Goal: Transaction & Acquisition: Purchase product/service

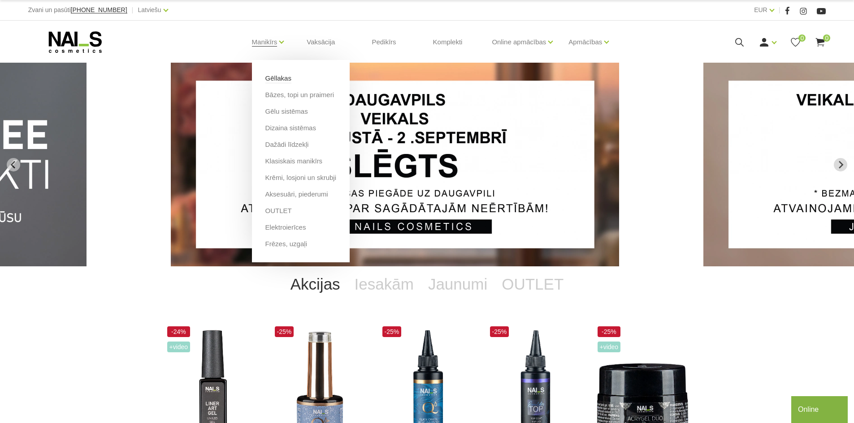
click at [285, 78] on link "Gēllakas" at bounding box center [278, 78] width 26 height 10
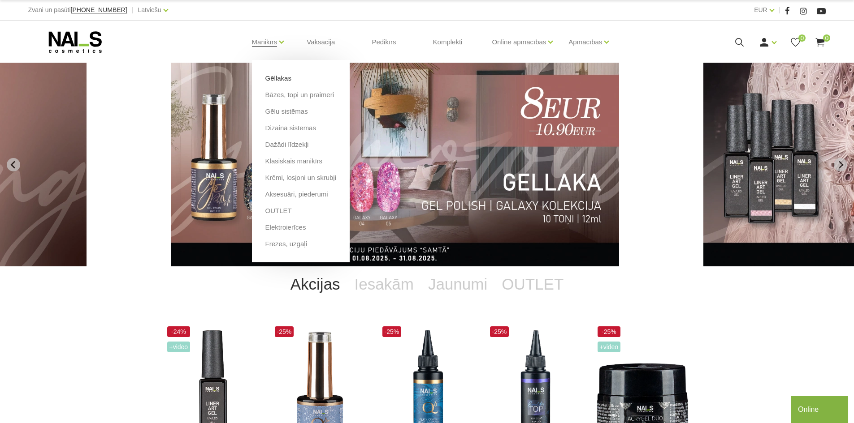
click at [275, 78] on link "Gēllakas" at bounding box center [278, 78] width 26 height 10
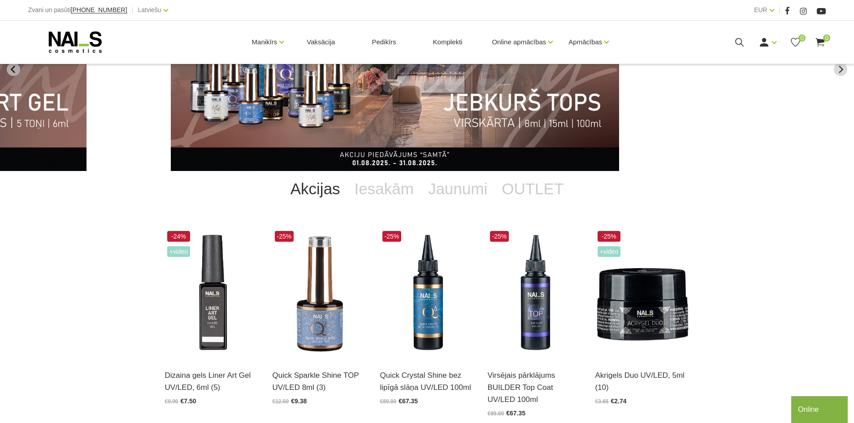
scroll to position [54, 0]
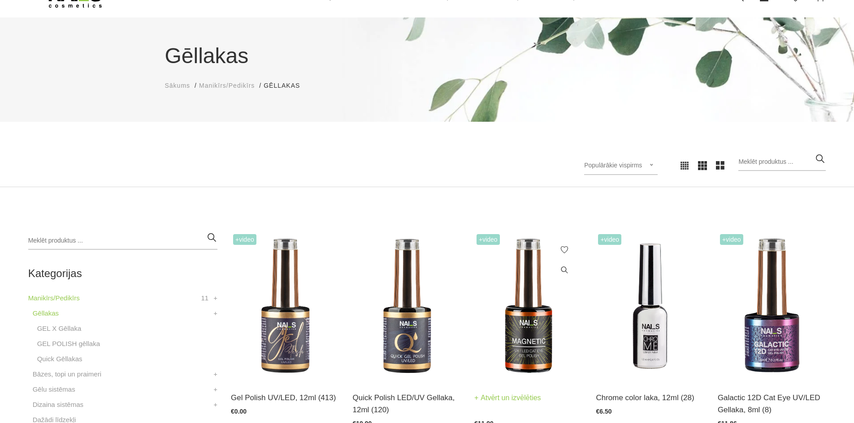
scroll to position [45, 0]
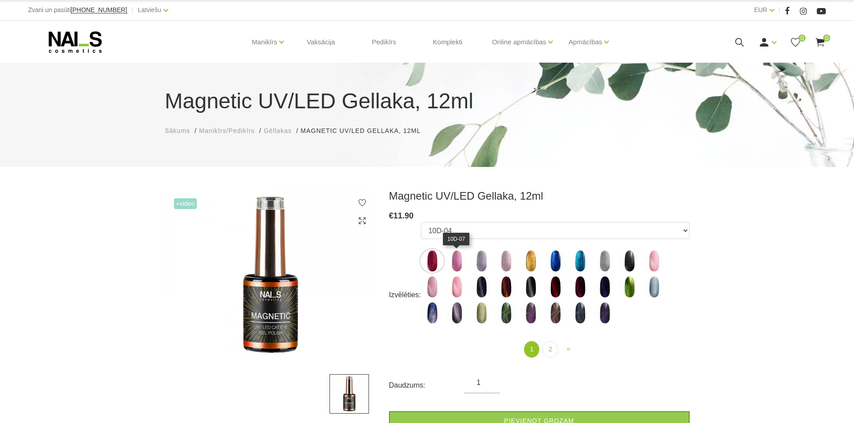
click at [455, 259] on img at bounding box center [456, 261] width 22 height 22
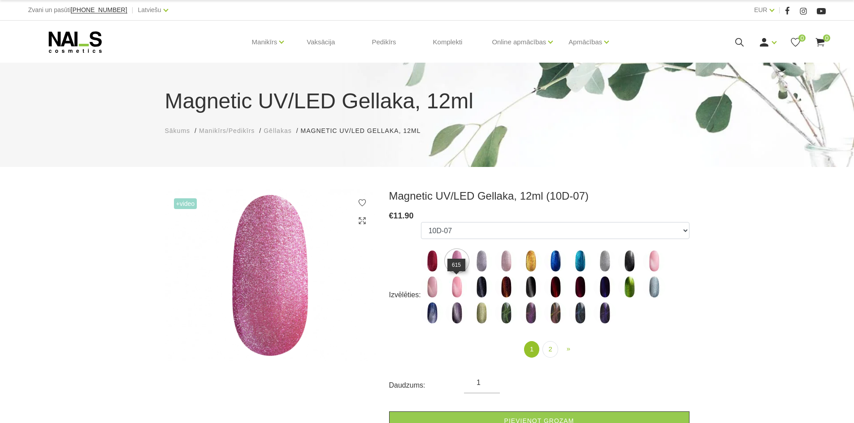
click at [457, 289] on img at bounding box center [456, 287] width 22 height 22
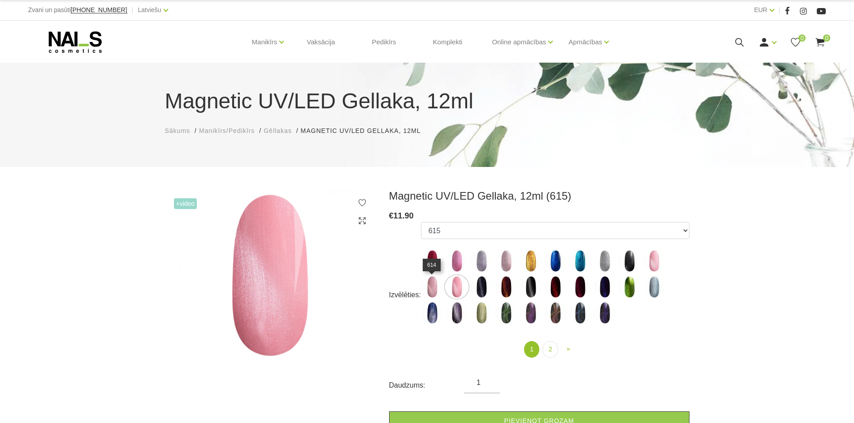
click at [434, 290] on img at bounding box center [432, 287] width 22 height 22
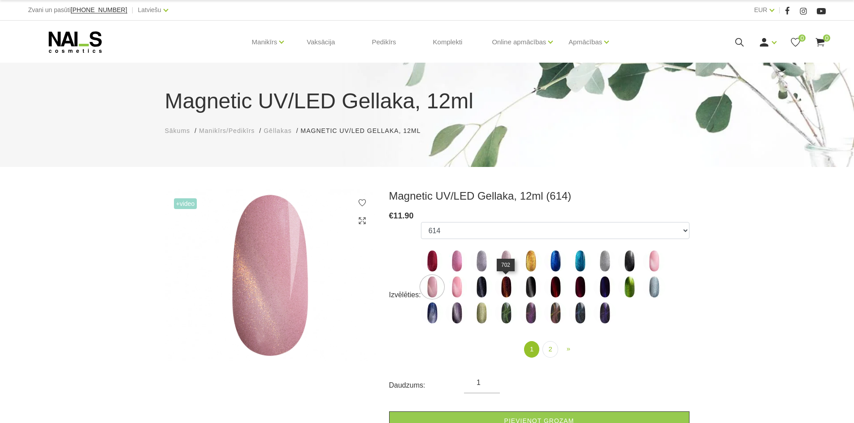
click at [499, 285] on img at bounding box center [506, 287] width 22 height 22
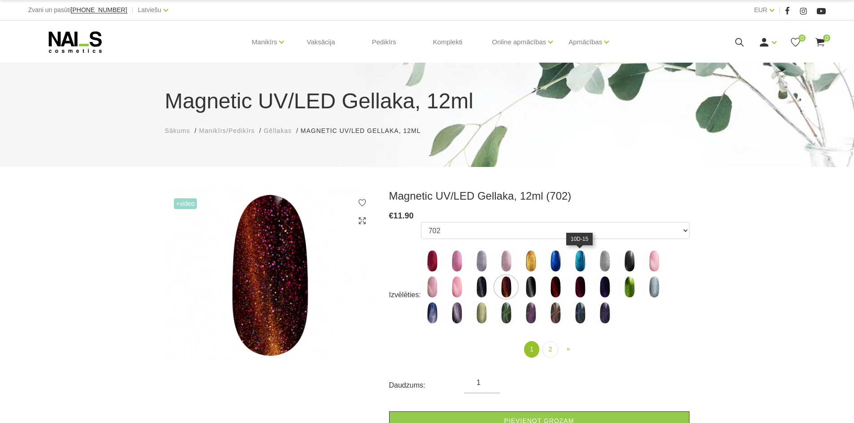
click at [575, 265] on img at bounding box center [580, 261] width 22 height 22
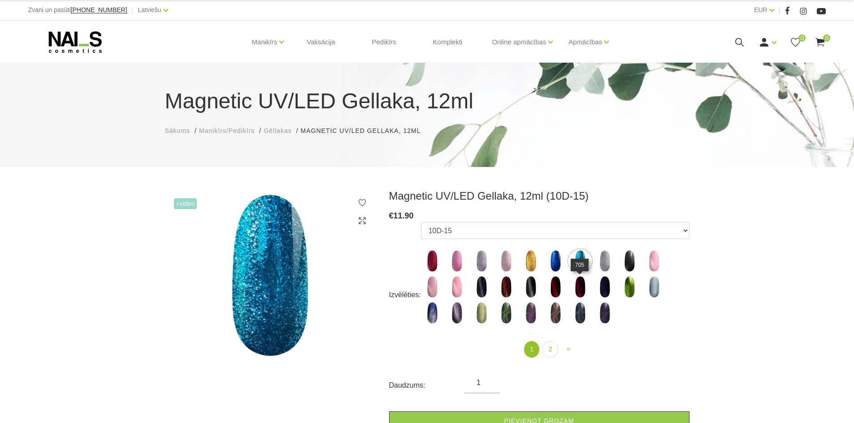
click at [584, 281] on img at bounding box center [580, 287] width 22 height 22
select select "4638"
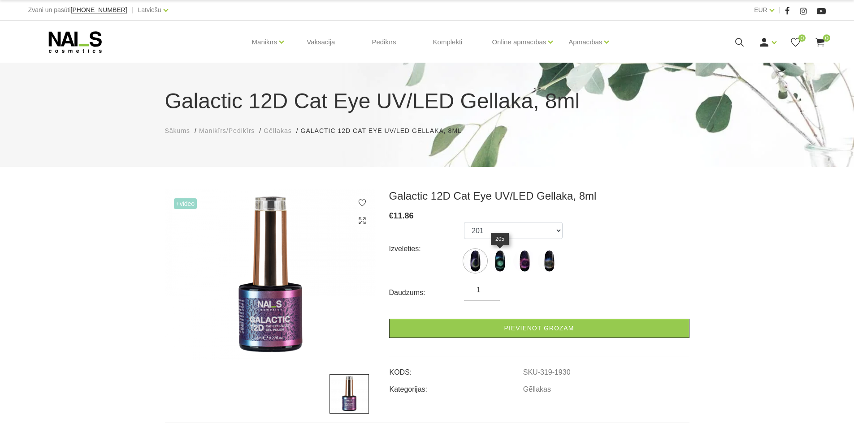
click at [500, 260] on img at bounding box center [499, 261] width 22 height 22
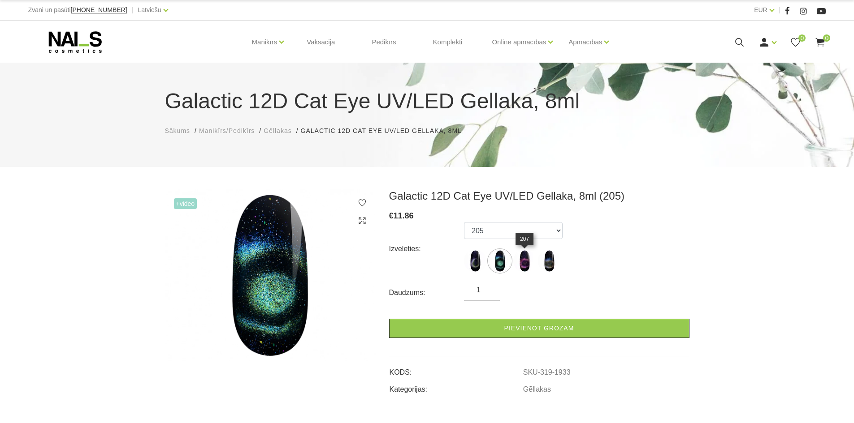
click at [529, 260] on img at bounding box center [524, 261] width 22 height 22
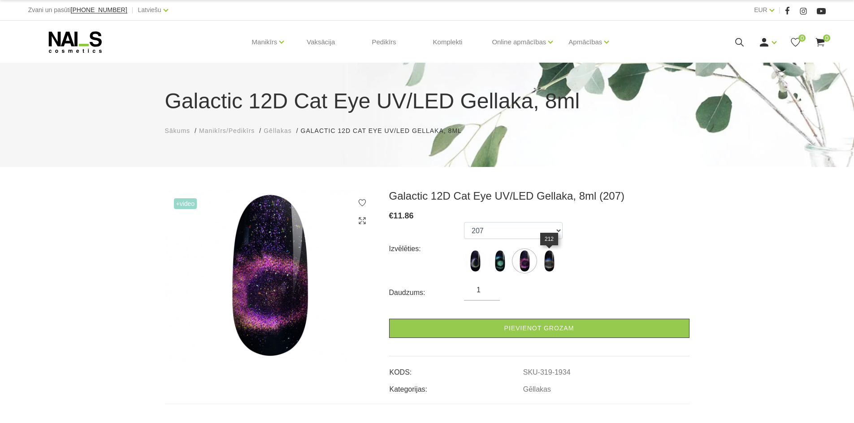
click at [547, 262] on img at bounding box center [549, 261] width 22 height 22
select select "1937"
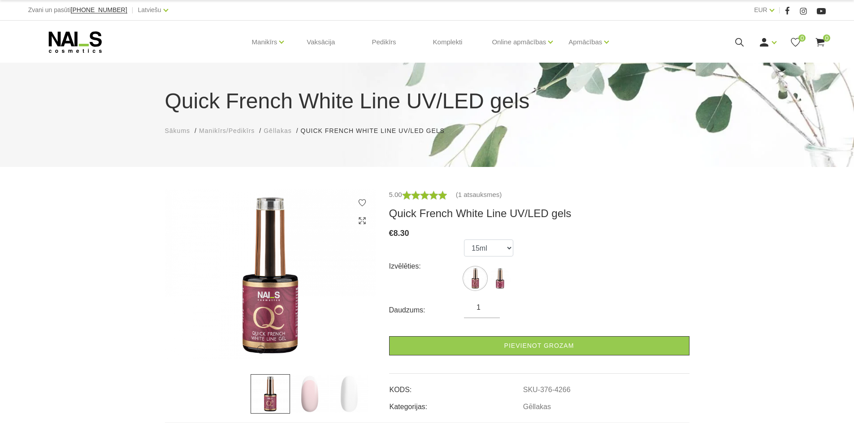
click at [307, 399] on img at bounding box center [309, 394] width 39 height 39
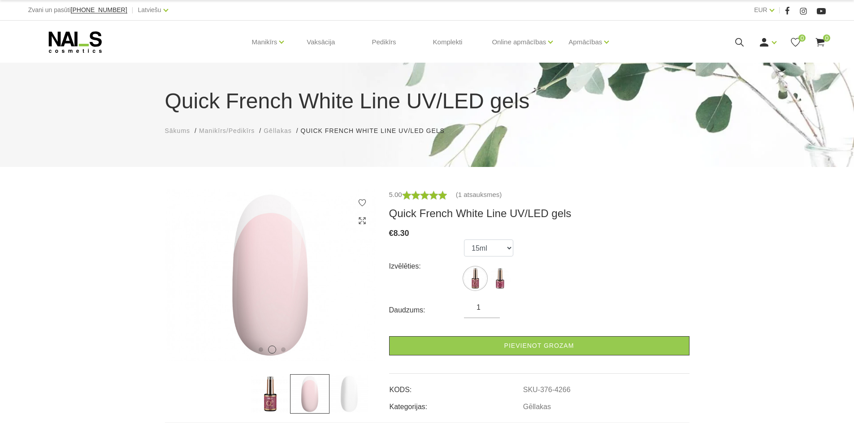
click at [347, 395] on img at bounding box center [348, 394] width 39 height 39
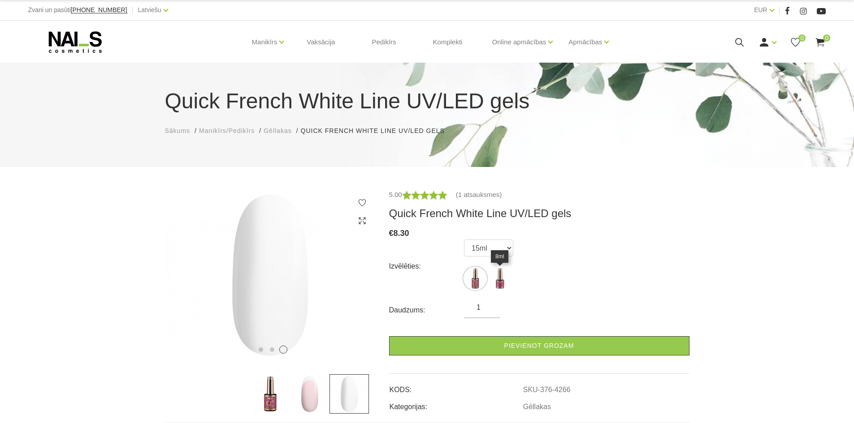
click at [507, 285] on img at bounding box center [499, 278] width 22 height 22
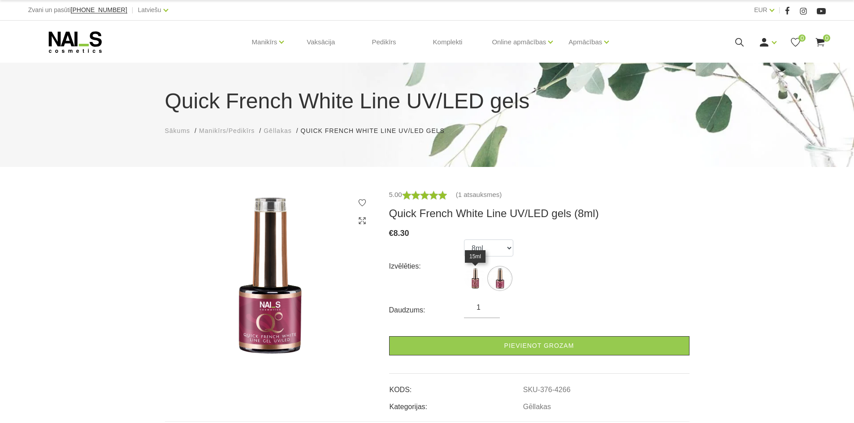
click at [470, 281] on img at bounding box center [475, 278] width 22 height 22
select select "4265"
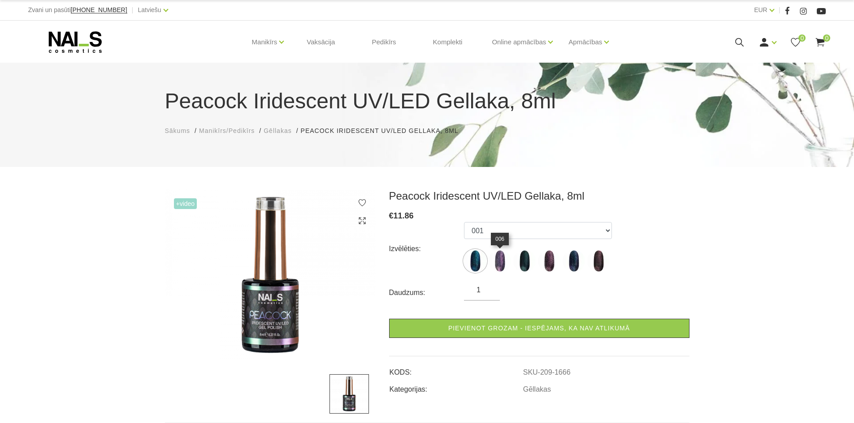
click at [501, 256] on img at bounding box center [499, 261] width 22 height 22
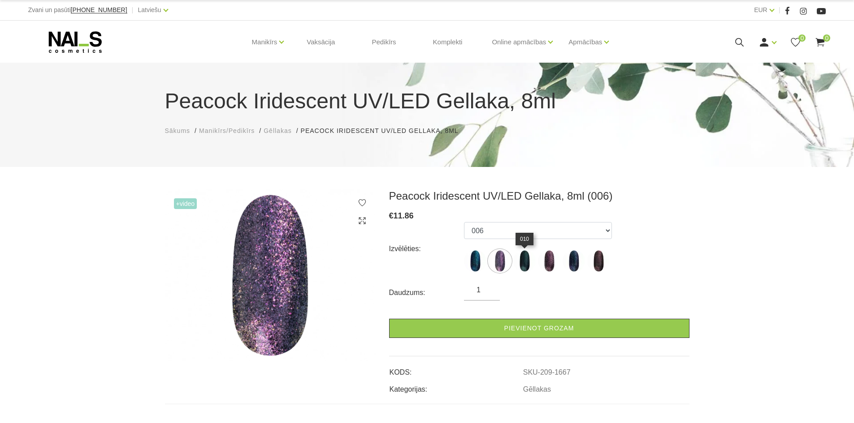
click at [525, 262] on img at bounding box center [524, 261] width 22 height 22
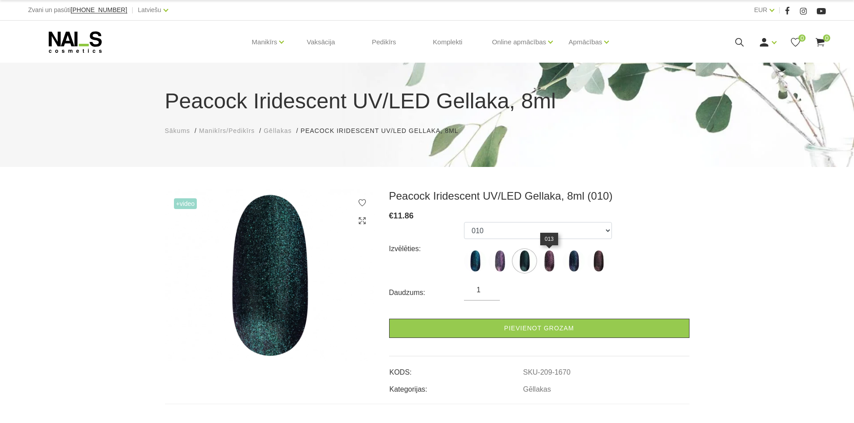
click at [542, 262] on img at bounding box center [549, 261] width 22 height 22
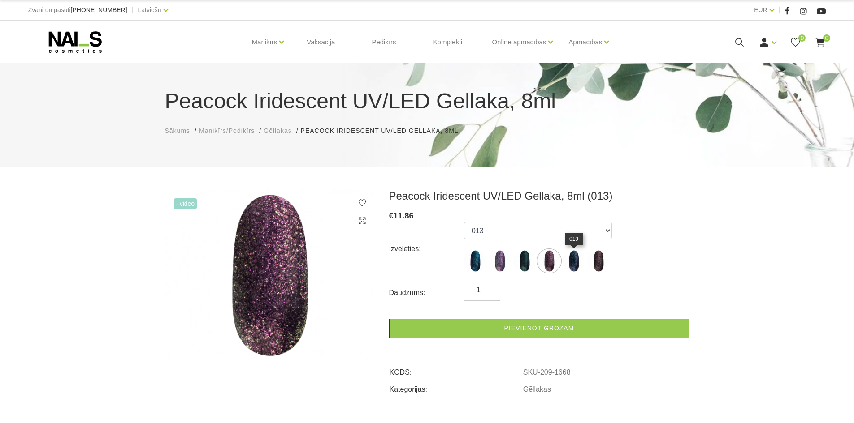
click at [573, 265] on img at bounding box center [573, 261] width 22 height 22
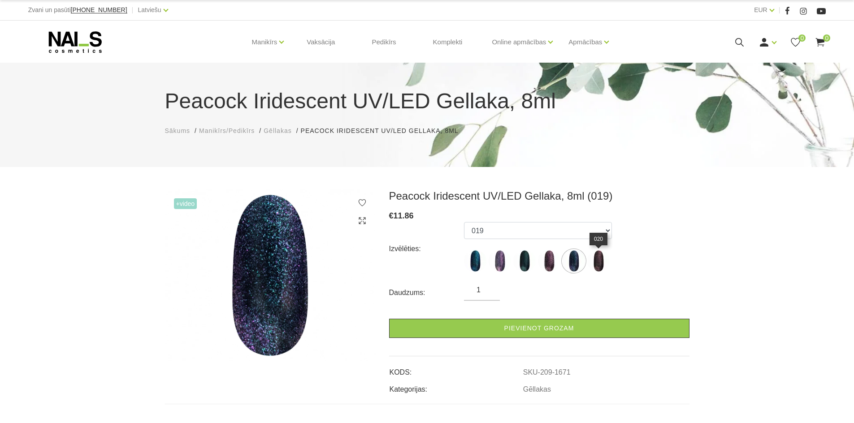
click at [599, 267] on img at bounding box center [598, 261] width 22 height 22
select select "1669"
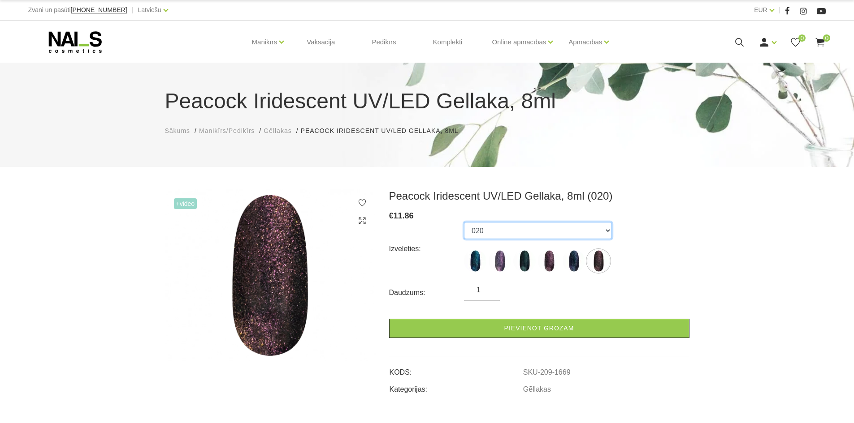
click at [545, 231] on select "001 006 010 013 019 020" at bounding box center [538, 230] width 148 height 17
drag, startPoint x: 517, startPoint y: 218, endPoint x: 510, endPoint y: 216, distance: 6.9
click at [517, 218] on div "€ 11.86" at bounding box center [539, 216] width 300 height 13
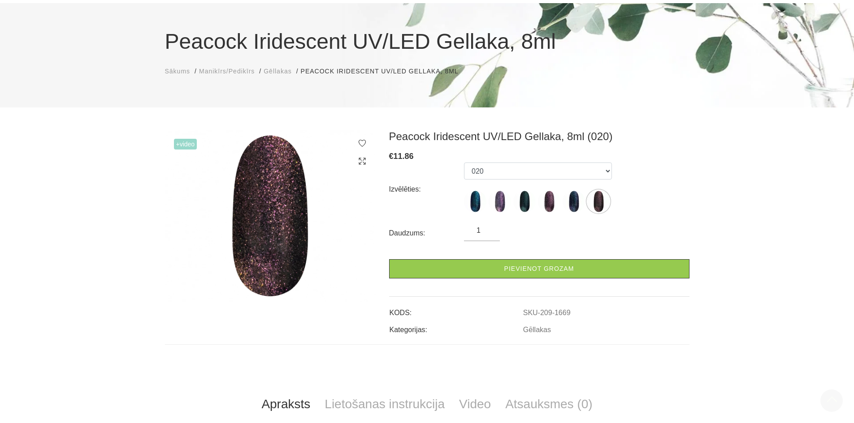
scroll to position [45, 0]
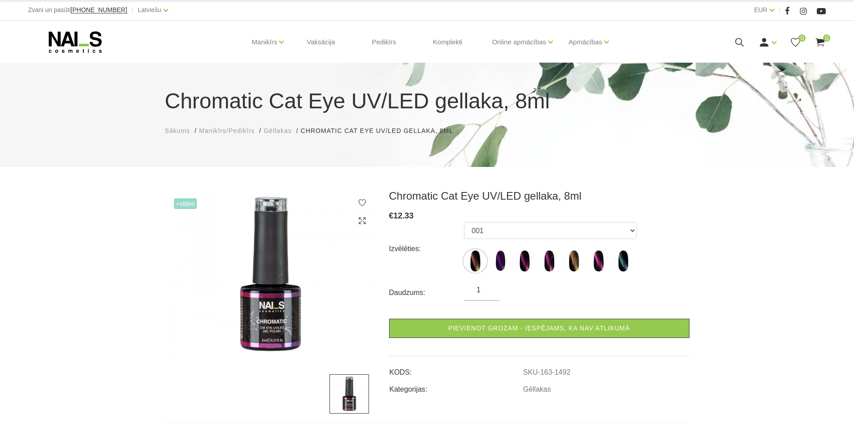
click at [508, 269] on label at bounding box center [499, 261] width 22 height 22
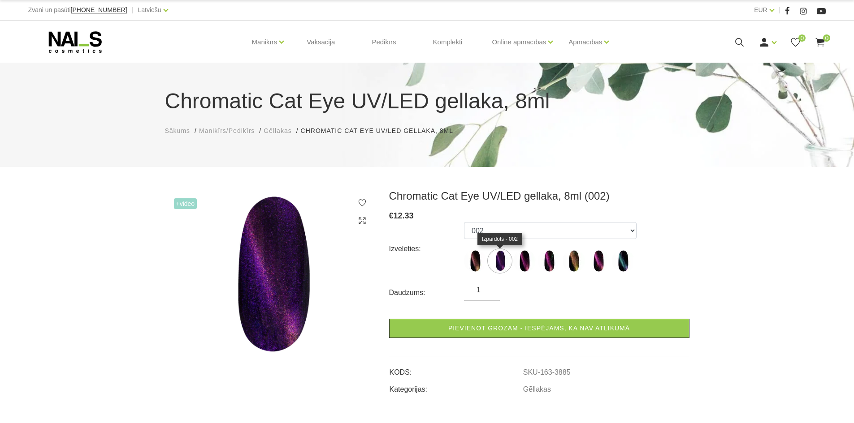
click at [502, 263] on img at bounding box center [499, 261] width 22 height 22
click at [523, 263] on img at bounding box center [524, 261] width 22 height 22
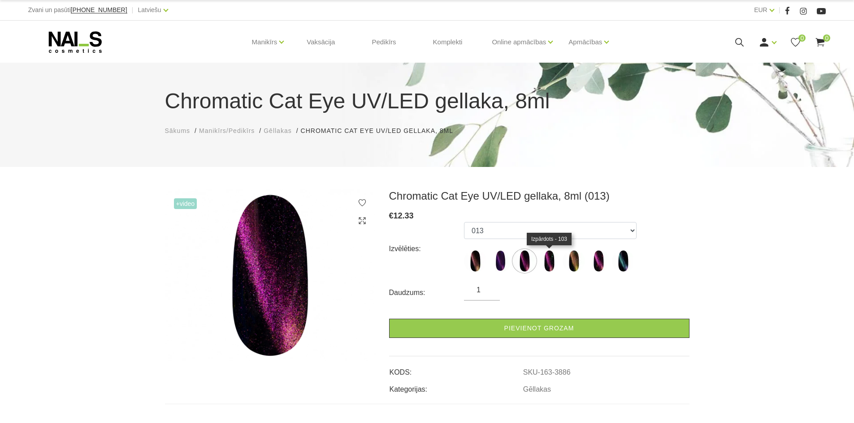
click at [540, 264] on img at bounding box center [549, 261] width 22 height 22
select select "1492"
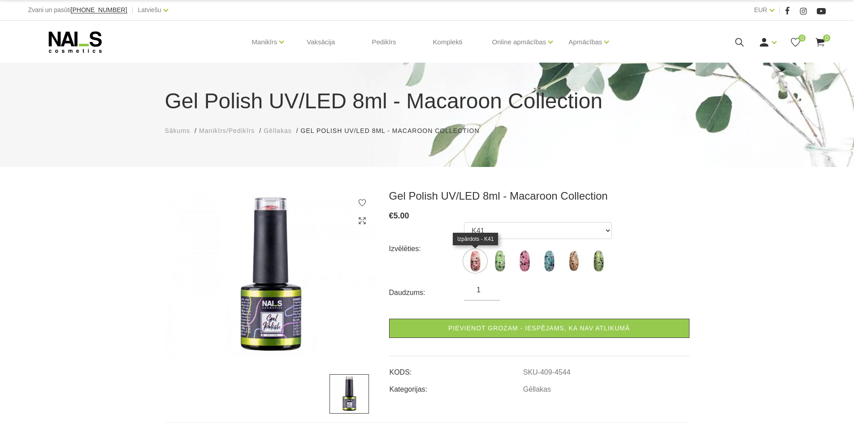
click at [479, 263] on img at bounding box center [475, 261] width 22 height 22
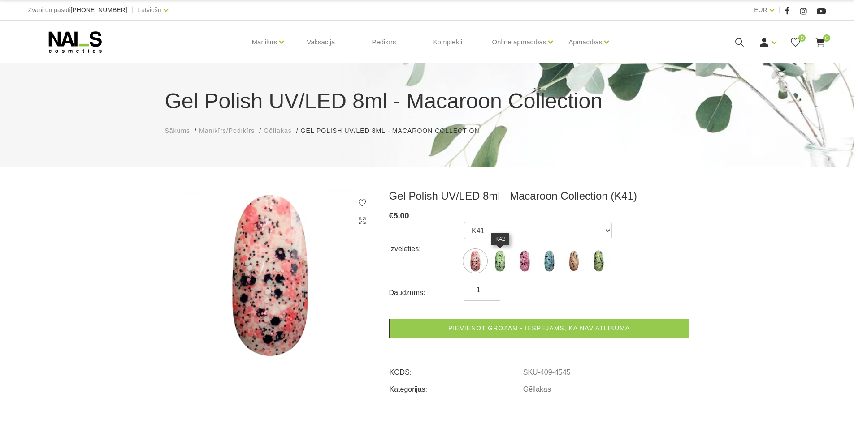
click at [500, 261] on img at bounding box center [499, 261] width 22 height 22
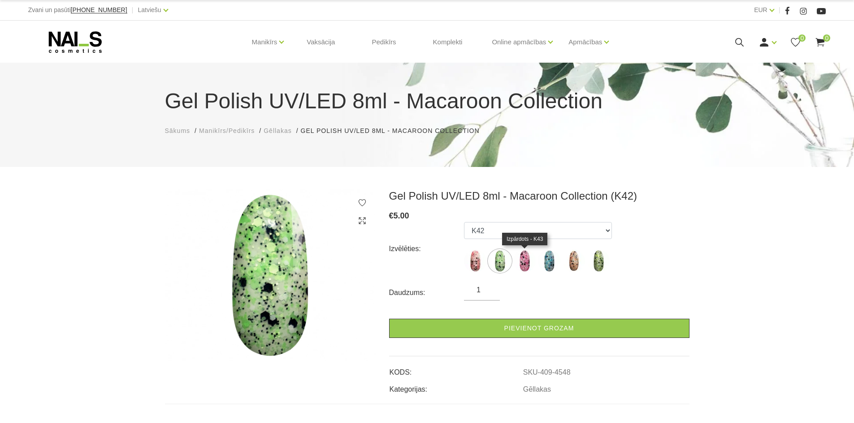
click at [523, 264] on img at bounding box center [524, 261] width 22 height 22
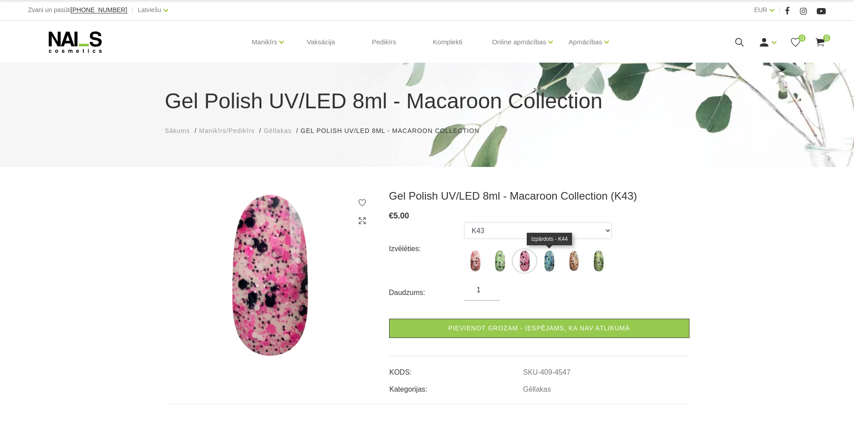
click at [544, 264] on img at bounding box center [549, 261] width 22 height 22
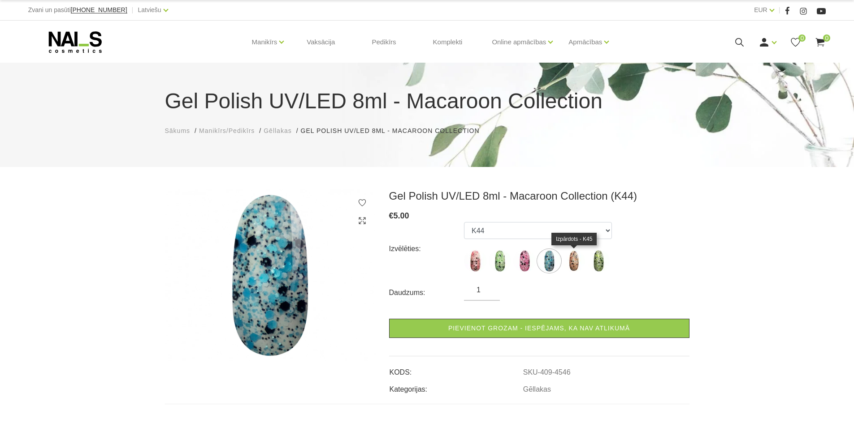
click at [578, 266] on img at bounding box center [573, 261] width 22 height 22
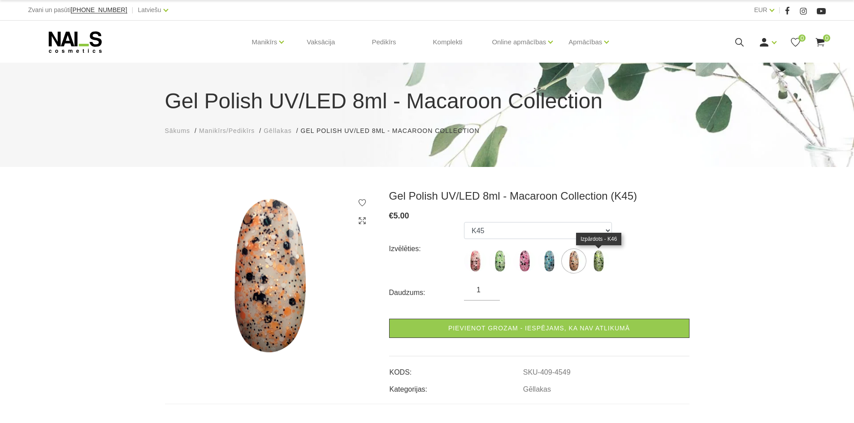
click at [594, 265] on img at bounding box center [598, 261] width 22 height 22
select select "4544"
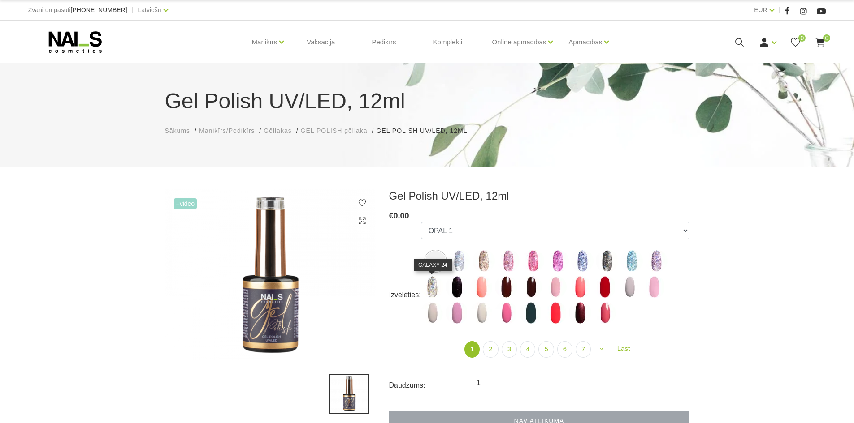
click at [435, 285] on img at bounding box center [432, 287] width 22 height 22
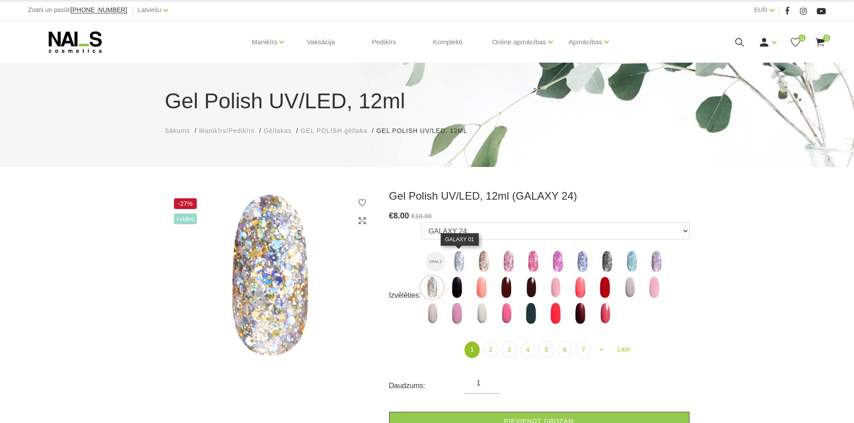
click at [460, 264] on img at bounding box center [459, 261] width 22 height 22
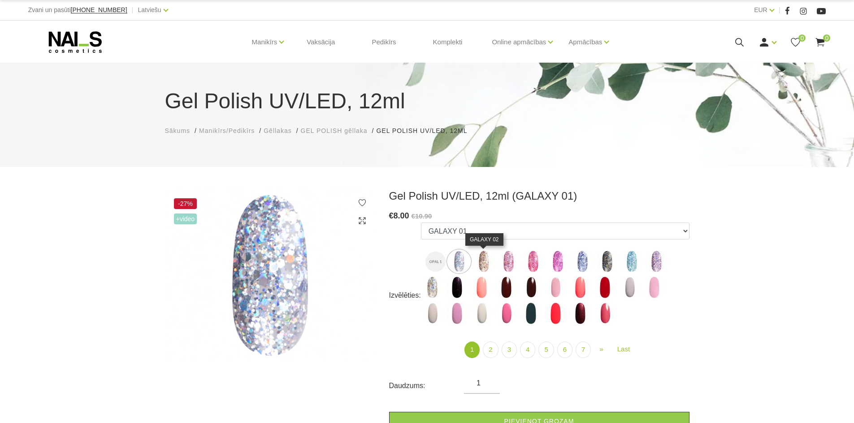
click at [475, 265] on img at bounding box center [483, 261] width 22 height 22
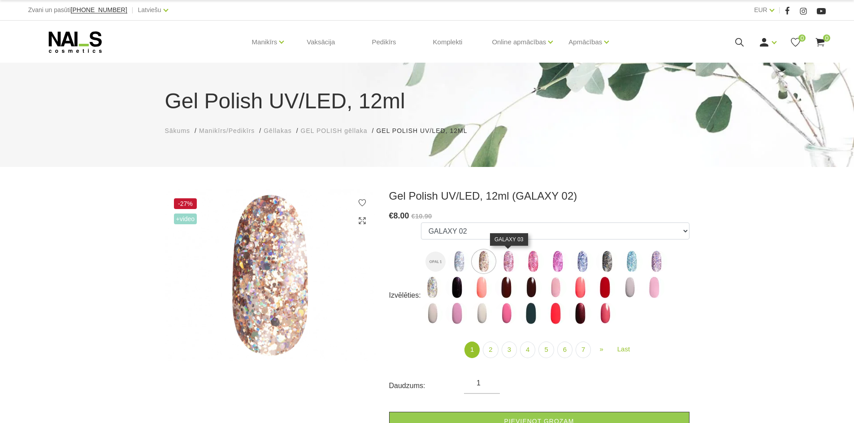
click at [508, 265] on img at bounding box center [508, 261] width 22 height 22
click at [535, 264] on img at bounding box center [533, 261] width 22 height 22
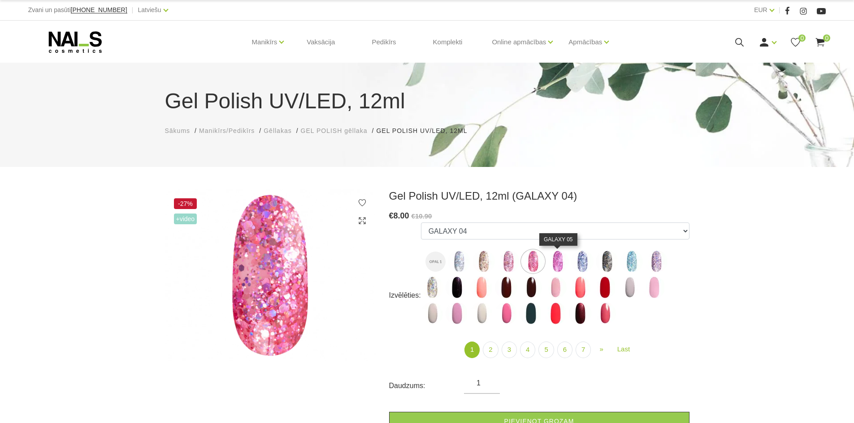
click at [556, 263] on img at bounding box center [557, 261] width 22 height 22
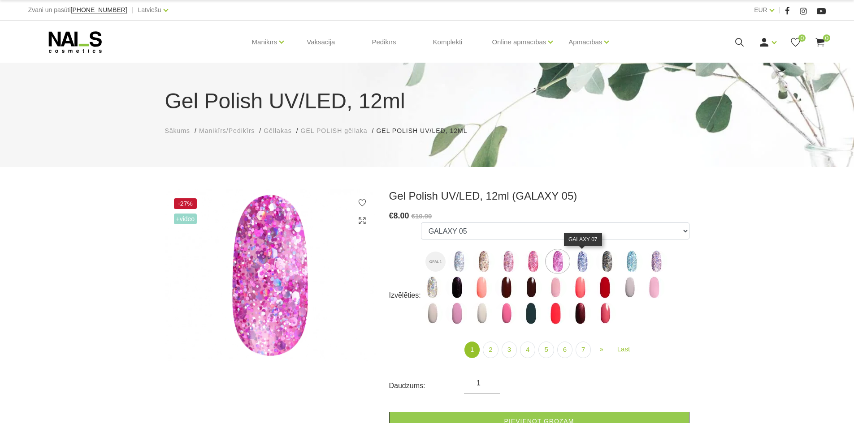
click at [587, 262] on img at bounding box center [582, 261] width 22 height 22
click at [613, 263] on img at bounding box center [606, 261] width 22 height 22
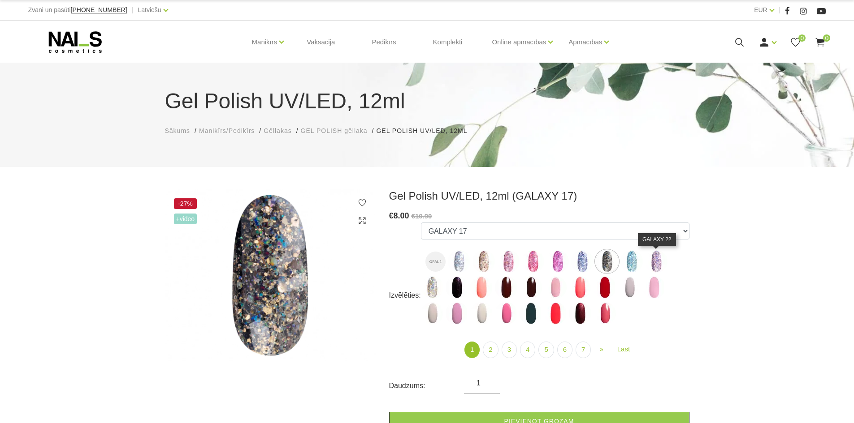
click at [655, 263] on img at bounding box center [656, 261] width 22 height 22
select select "4155"
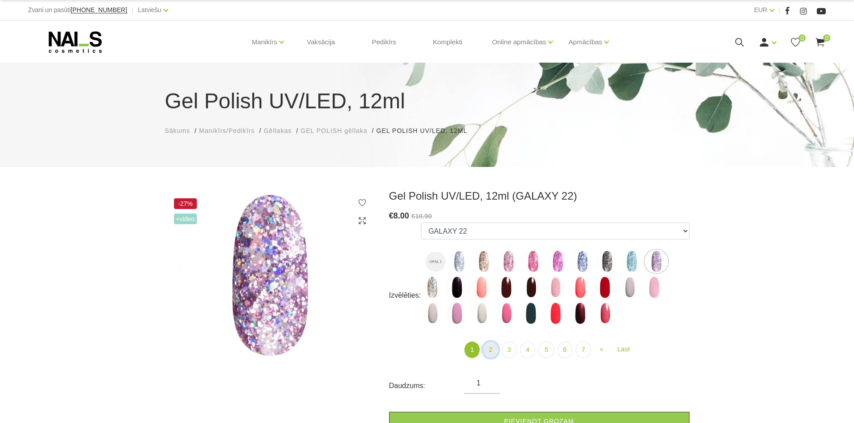
click at [491, 358] on link "2" at bounding box center [490, 350] width 15 height 17
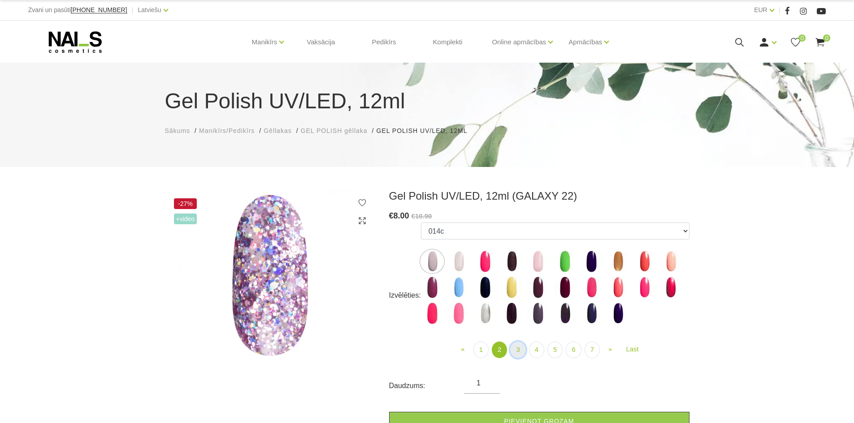
click at [517, 355] on link "3" at bounding box center [517, 350] width 15 height 17
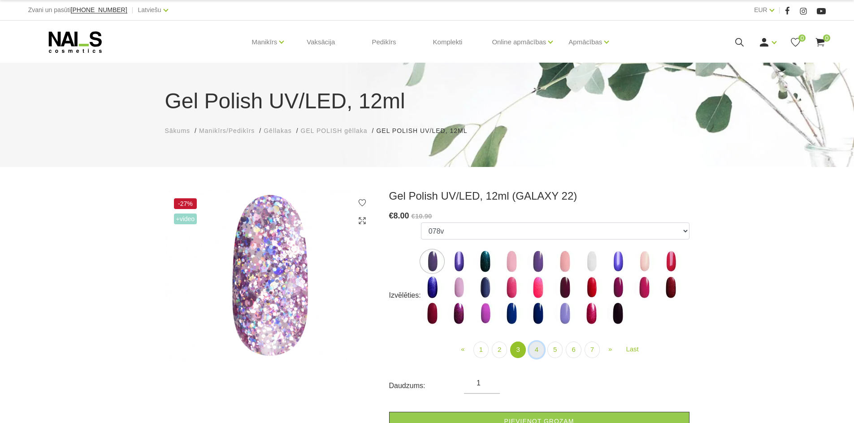
click at [539, 351] on link "4" at bounding box center [536, 350] width 15 height 17
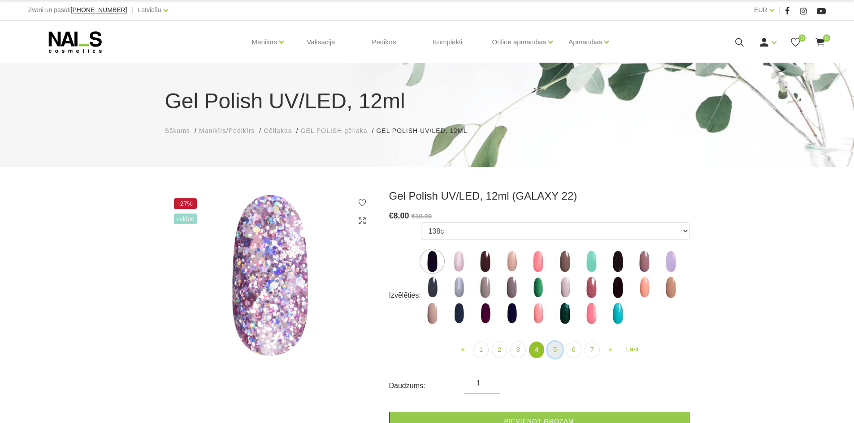
click at [556, 350] on link "5" at bounding box center [554, 350] width 15 height 17
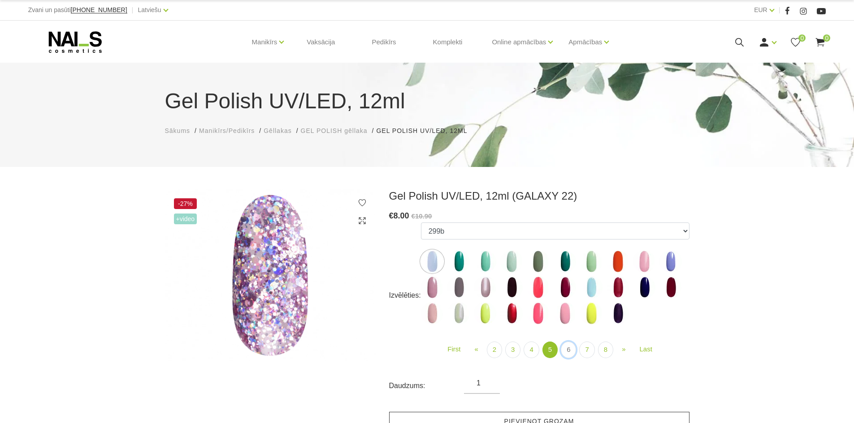
click at [574, 349] on link "6" at bounding box center [568, 350] width 15 height 17
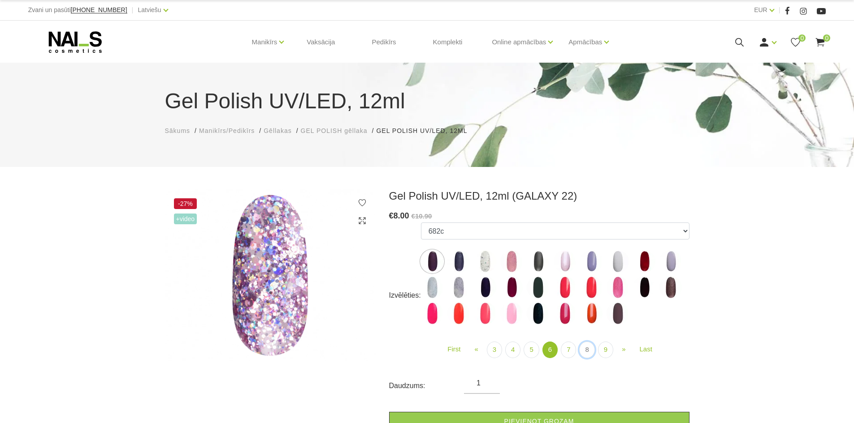
click at [593, 349] on link "8" at bounding box center [586, 350] width 15 height 17
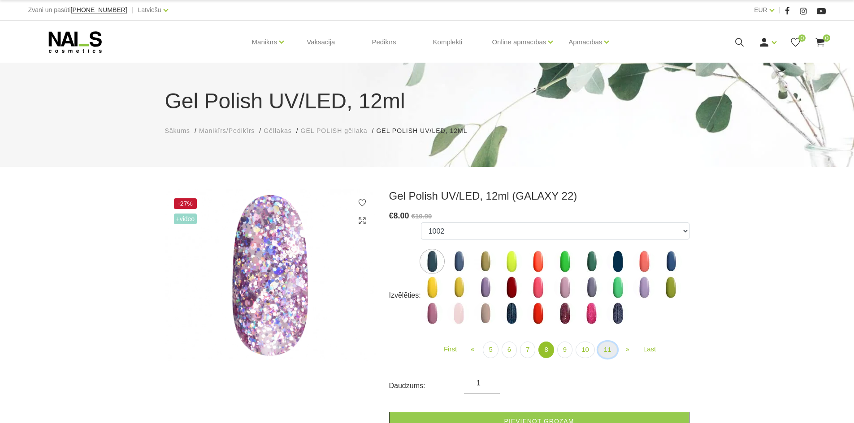
click at [611, 350] on link "11" at bounding box center [607, 350] width 19 height 17
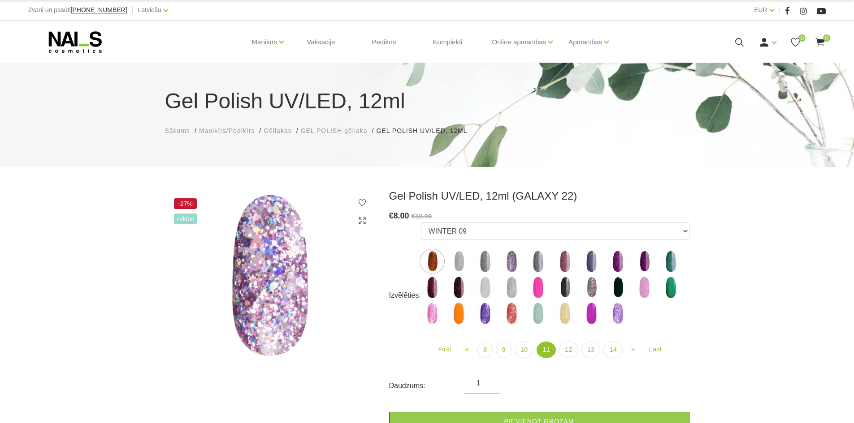
click at [487, 315] on img at bounding box center [485, 313] width 22 height 22
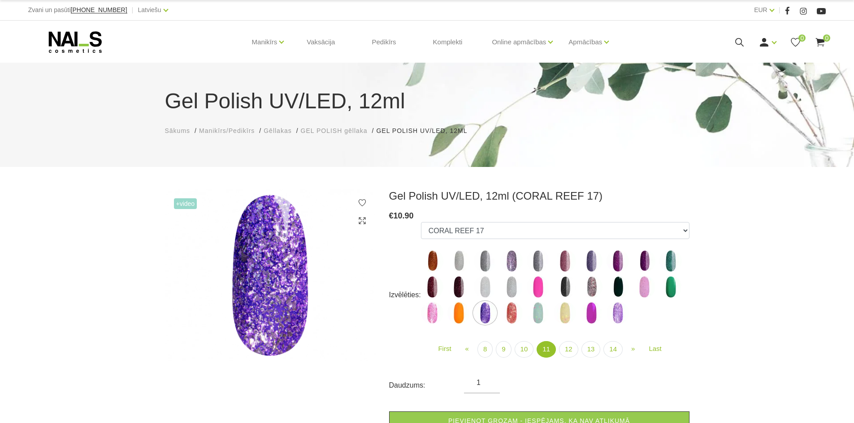
click at [514, 252] on img at bounding box center [511, 261] width 22 height 22
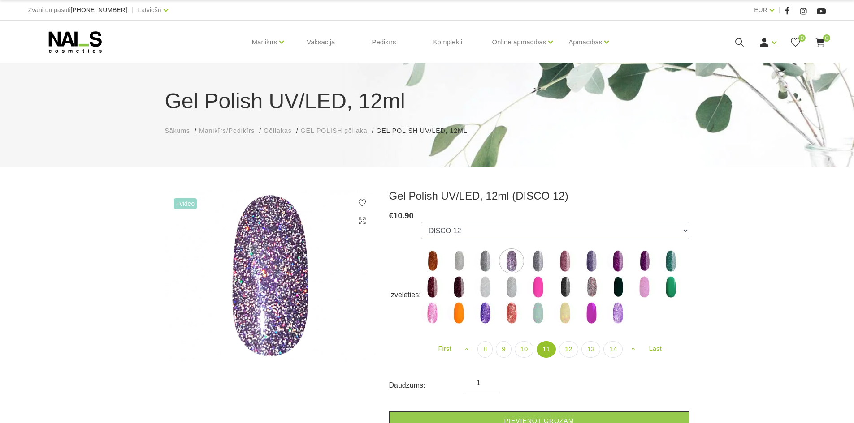
click at [611, 312] on img at bounding box center [617, 313] width 22 height 22
select select "5221"
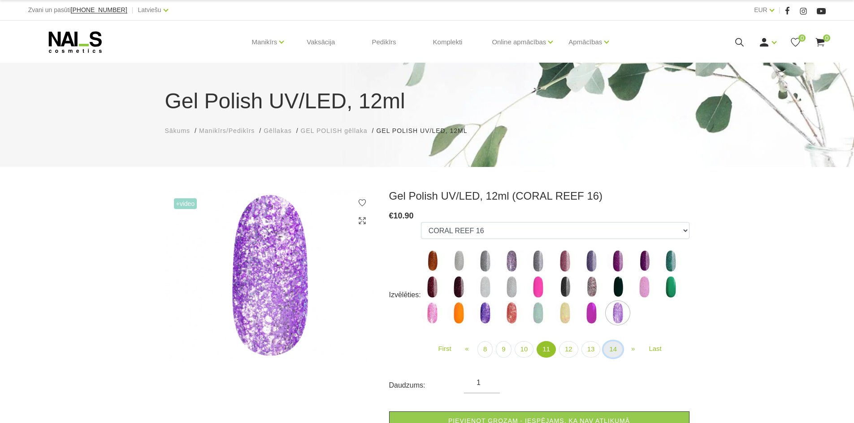
click at [617, 349] on link "14" at bounding box center [612, 349] width 19 height 17
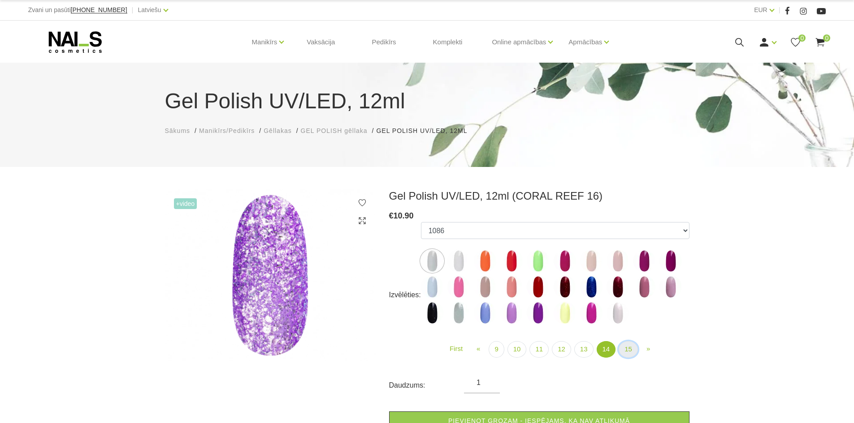
click at [629, 350] on link "15" at bounding box center [627, 349] width 19 height 17
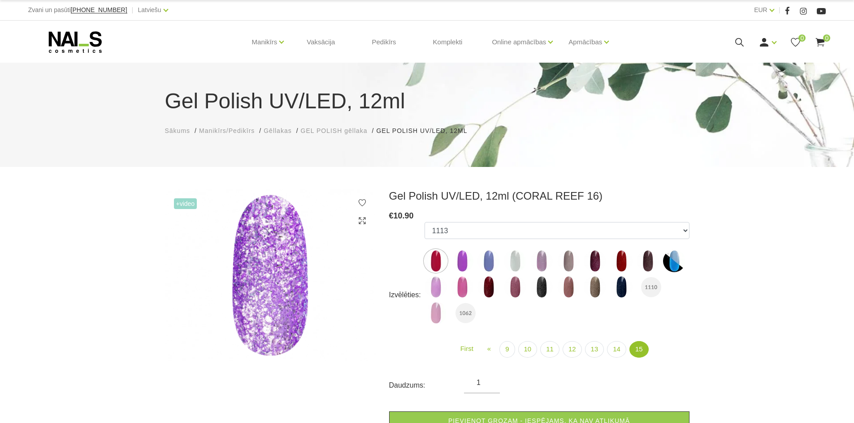
click at [681, 264] on img at bounding box center [674, 261] width 22 height 22
select select "6370"
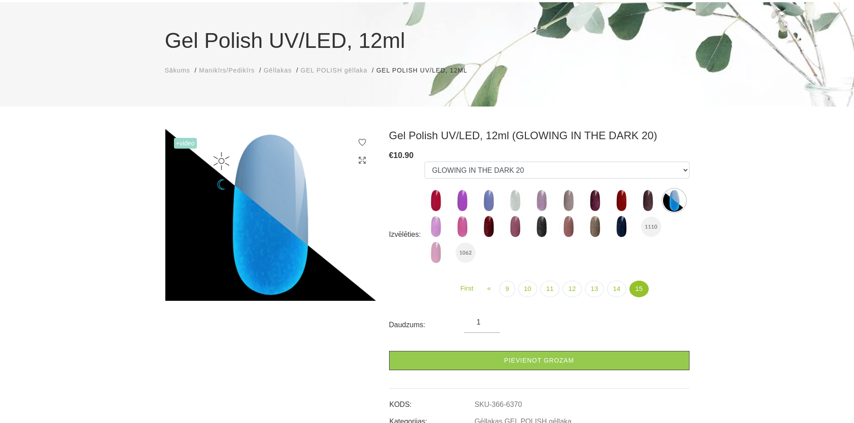
scroll to position [45, 0]
